Goal: Information Seeking & Learning: Learn about a topic

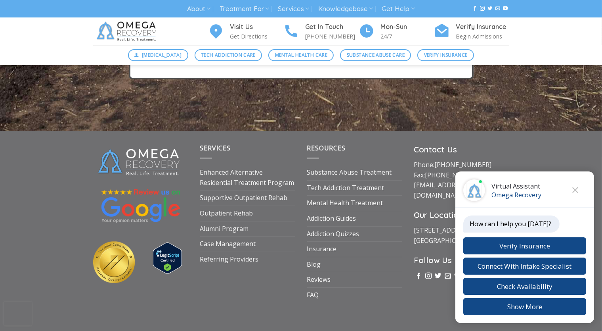
scroll to position [2967, 0]
click at [347, 179] on link "Substance Abuse Treatment" at bounding box center [349, 171] width 85 height 15
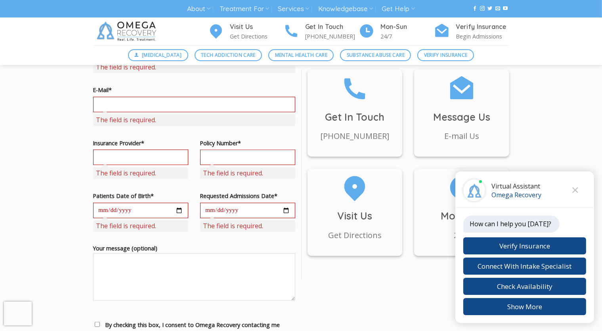
scroll to position [780, 0]
